Goal: Information Seeking & Learning: Learn about a topic

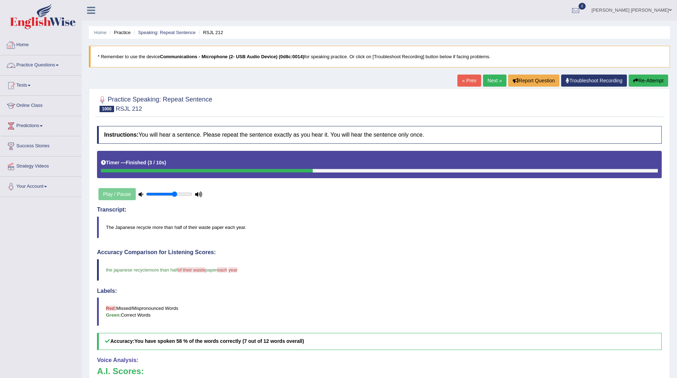
click at [31, 60] on link "Practice Questions" at bounding box center [40, 64] width 81 height 18
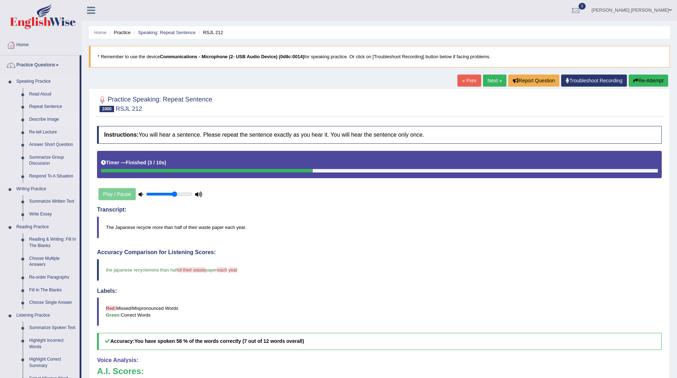
click at [45, 117] on link "Describe Image" at bounding box center [53, 119] width 54 height 13
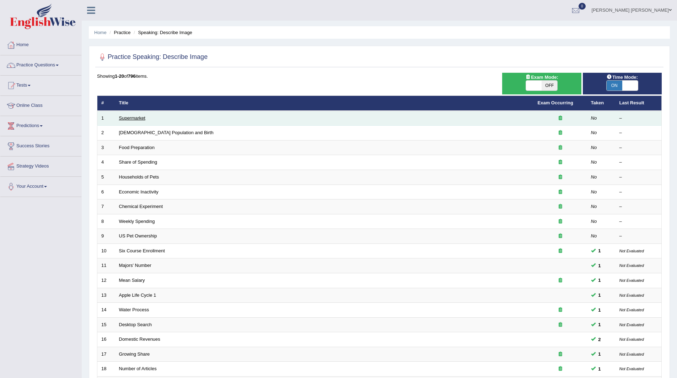
click at [135, 117] on link "Supermarket" at bounding box center [132, 117] width 26 height 5
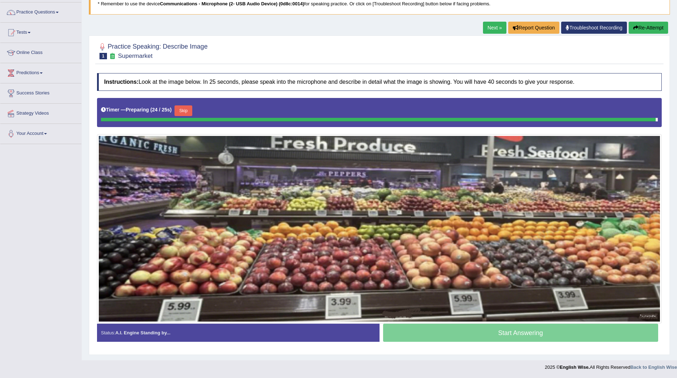
scroll to position [52, 0]
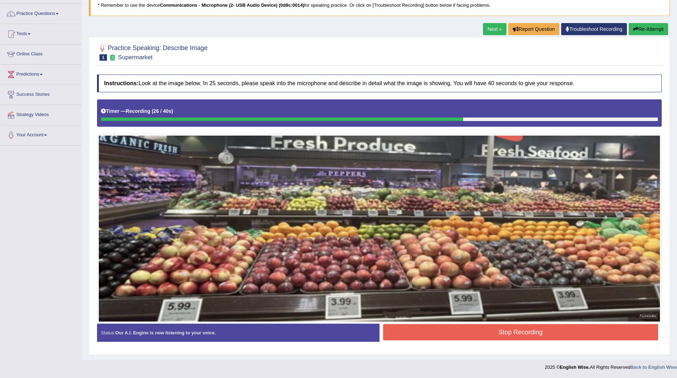
click at [468, 338] on button "Stop Recording" at bounding box center [520, 332] width 275 height 16
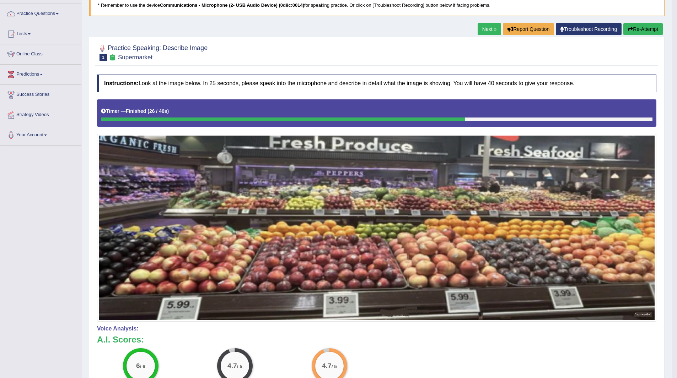
click at [486, 31] on link "Next »" at bounding box center [488, 29] width 23 height 12
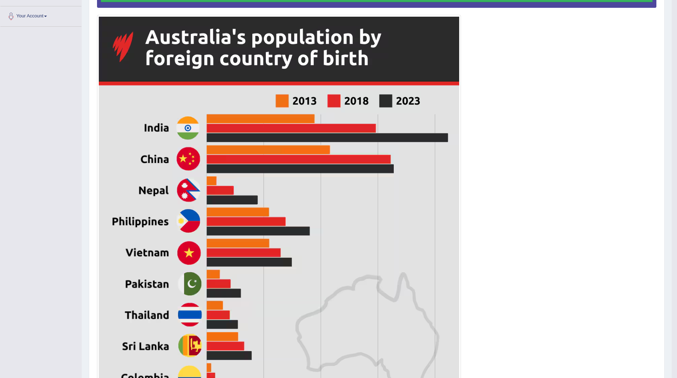
scroll to position [42, 0]
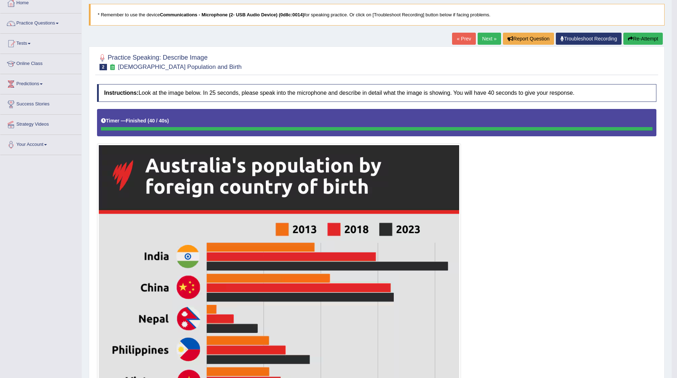
click at [489, 38] on link "Next »" at bounding box center [488, 39] width 23 height 12
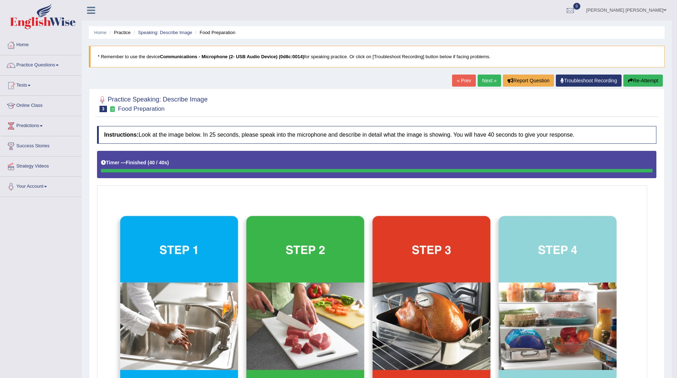
click at [482, 82] on link "Next »" at bounding box center [488, 81] width 23 height 12
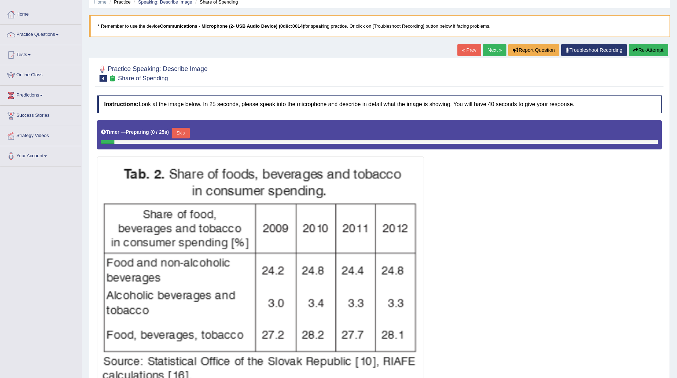
scroll to position [71, 0]
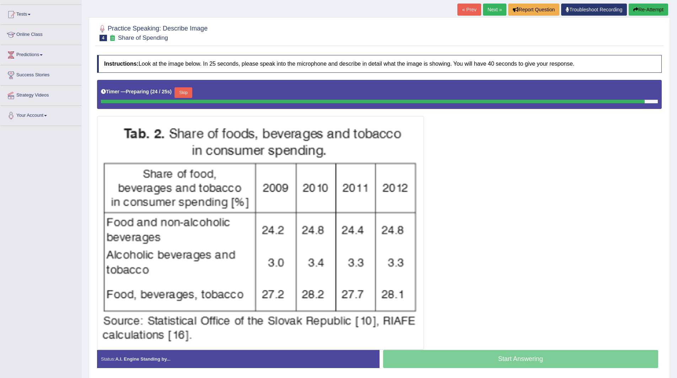
click at [192, 91] on button "Skip" at bounding box center [183, 92] width 18 height 11
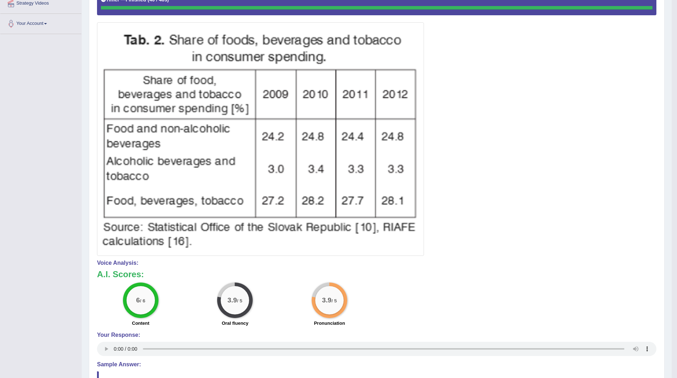
scroll to position [62, 0]
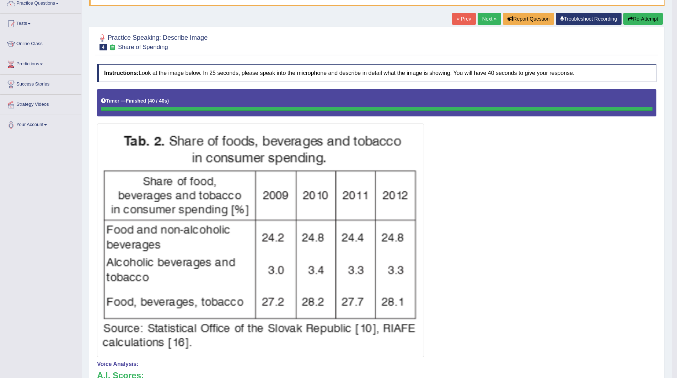
click at [479, 18] on link "Next »" at bounding box center [488, 19] width 23 height 12
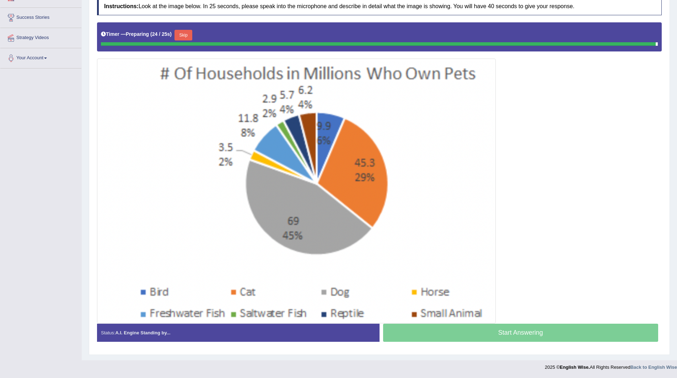
scroll to position [127, 0]
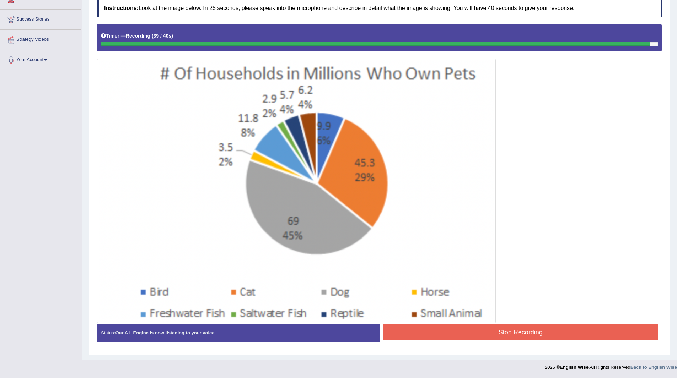
click at [432, 329] on button "Stop Recording" at bounding box center [520, 332] width 275 height 16
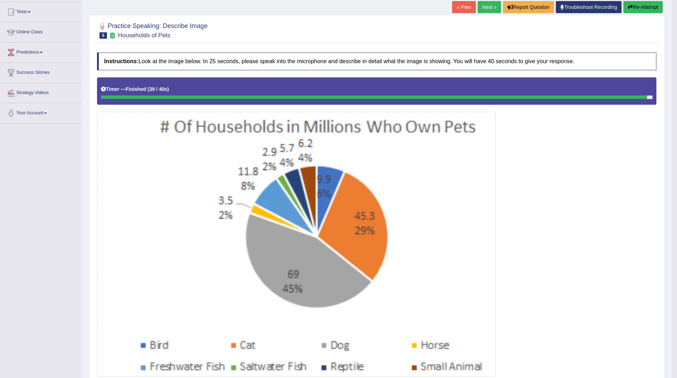
scroll to position [0, 0]
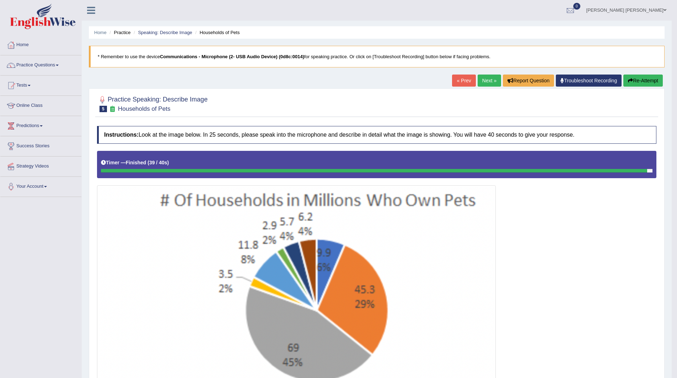
click at [489, 80] on link "Next »" at bounding box center [488, 81] width 23 height 12
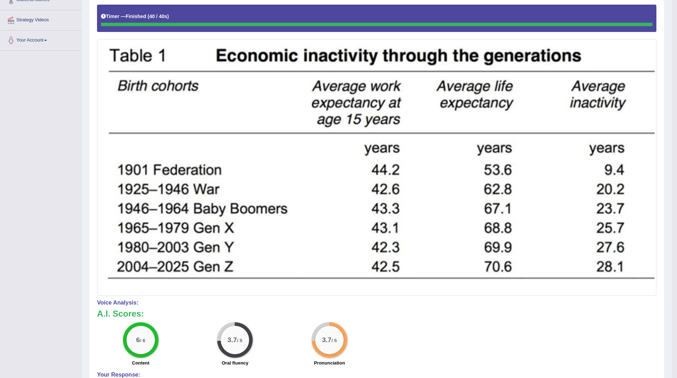
scroll to position [49, 0]
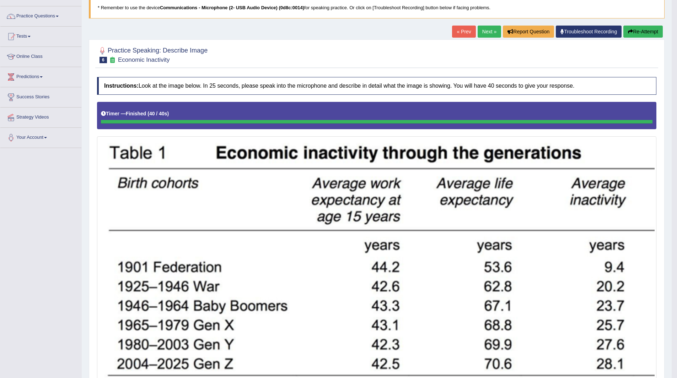
click at [482, 34] on link "Next »" at bounding box center [488, 32] width 23 height 12
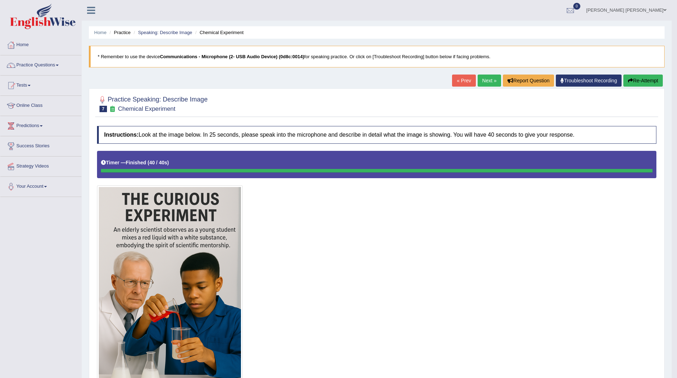
click at [486, 80] on link "Next »" at bounding box center [488, 81] width 23 height 12
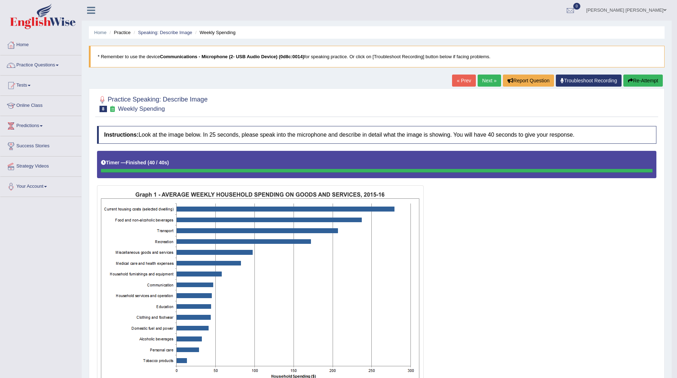
click at [484, 79] on link "Next »" at bounding box center [488, 81] width 23 height 12
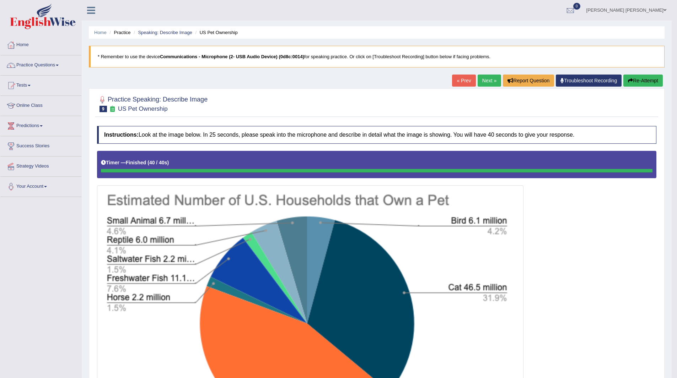
click at [36, 63] on link "Practice Questions" at bounding box center [40, 64] width 81 height 18
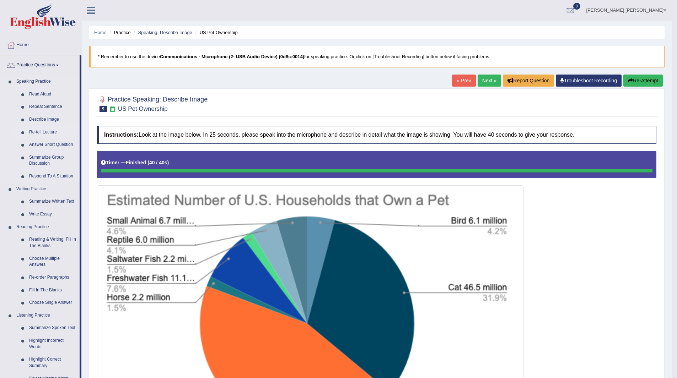
click at [39, 131] on link "Re-tell Lecture" at bounding box center [53, 132] width 54 height 13
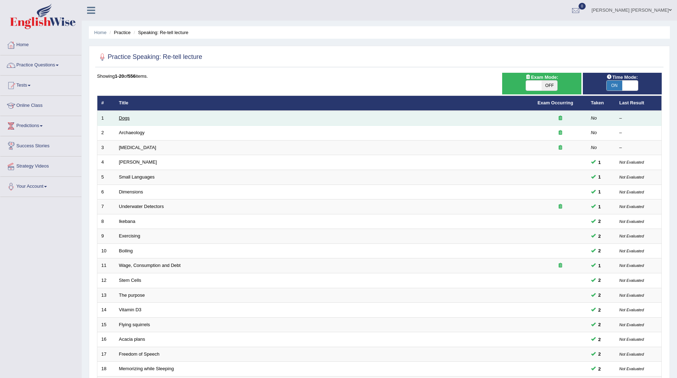
click at [124, 118] on link "Dogs" at bounding box center [124, 117] width 11 height 5
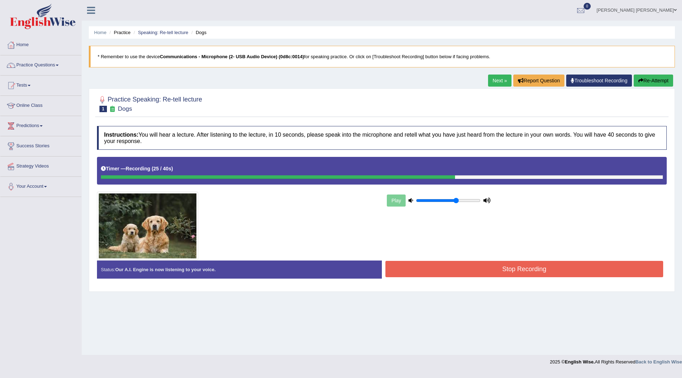
click at [414, 267] on button "Stop Recording" at bounding box center [524, 269] width 278 height 16
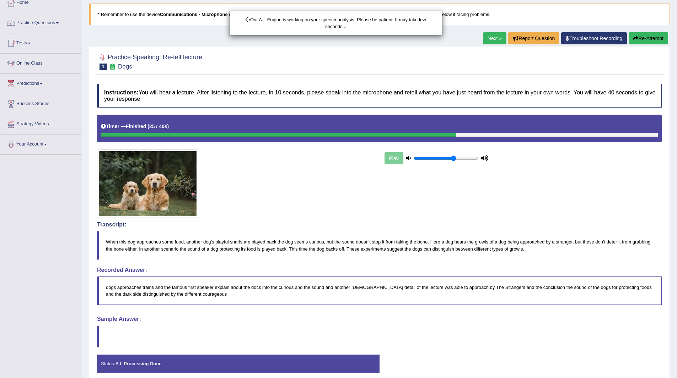
scroll to position [73, 0]
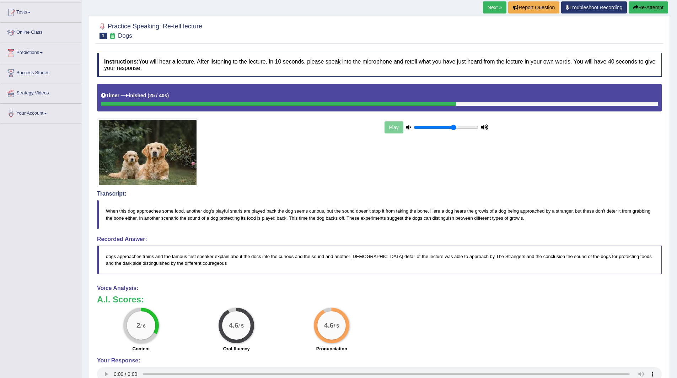
click at [496, 9] on link "Next »" at bounding box center [494, 7] width 23 height 12
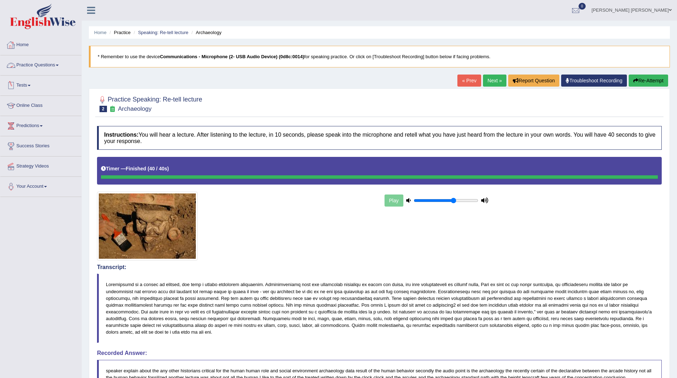
click at [32, 64] on link "Practice Questions" at bounding box center [40, 64] width 81 height 18
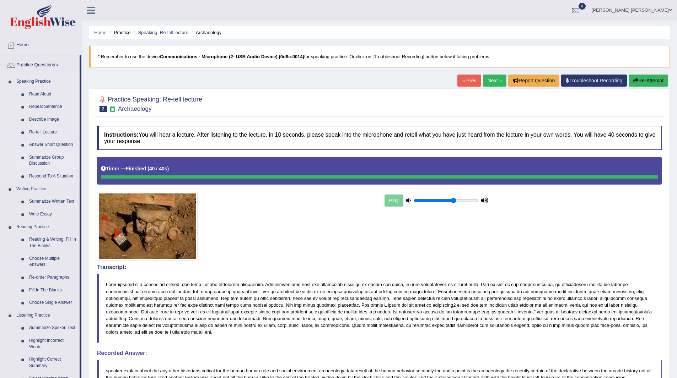
click at [47, 156] on link "Summarize Group Discussion" at bounding box center [53, 160] width 54 height 19
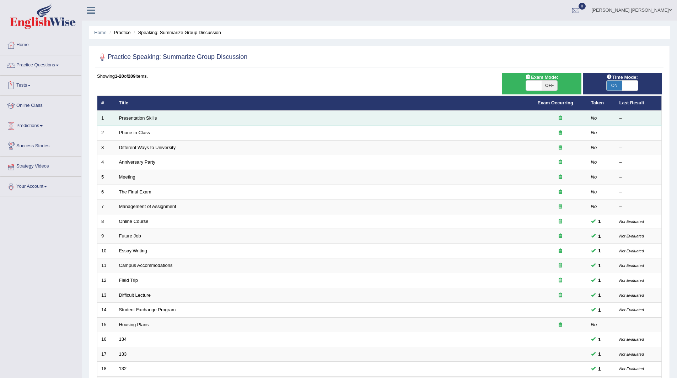
click at [135, 118] on link "Presentation Skills" at bounding box center [138, 117] width 38 height 5
click at [141, 115] on link "Difficult Course" at bounding box center [134, 117] width 31 height 5
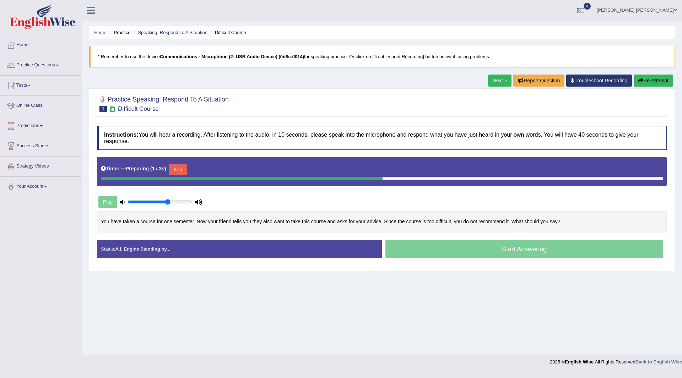
click at [178, 169] on button "Skip" at bounding box center [178, 169] width 18 height 11
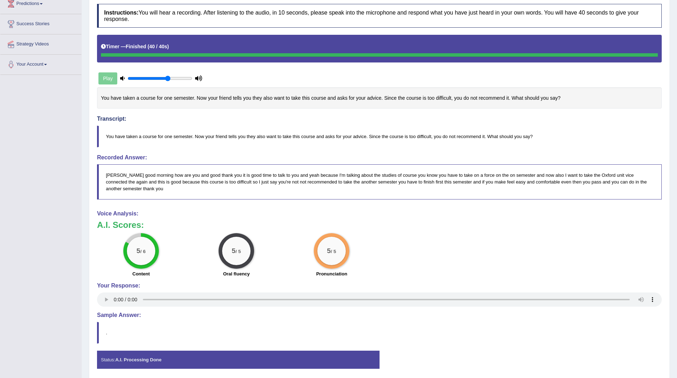
scroll to position [149, 0]
